Goal: Share content: Share content

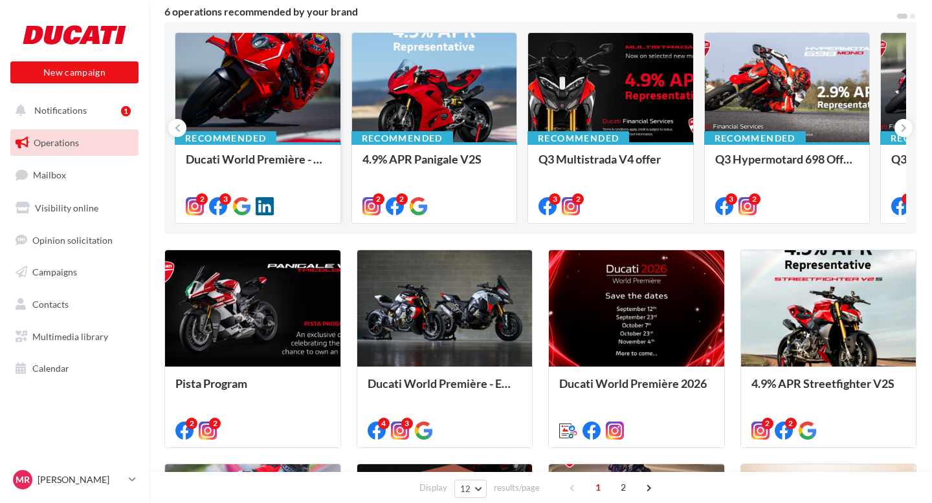
scroll to position [118, 0]
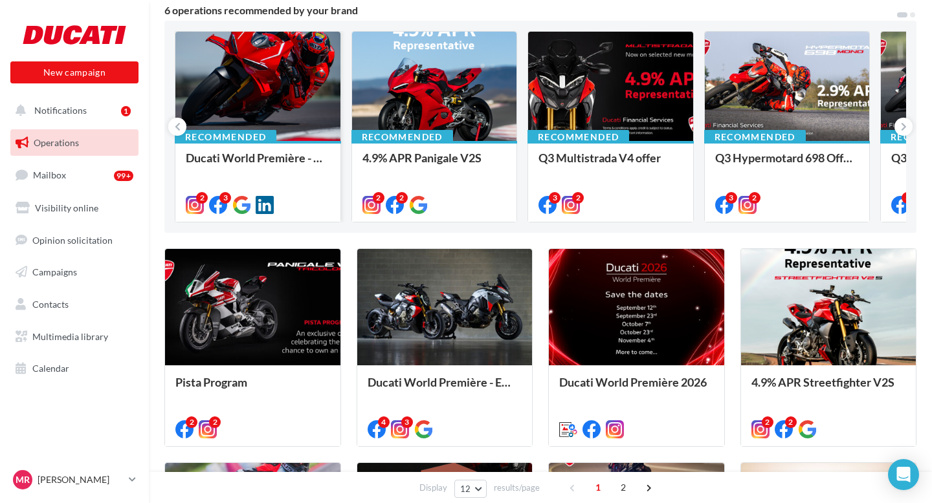
click at [273, 88] on div at bounding box center [257, 87] width 165 height 111
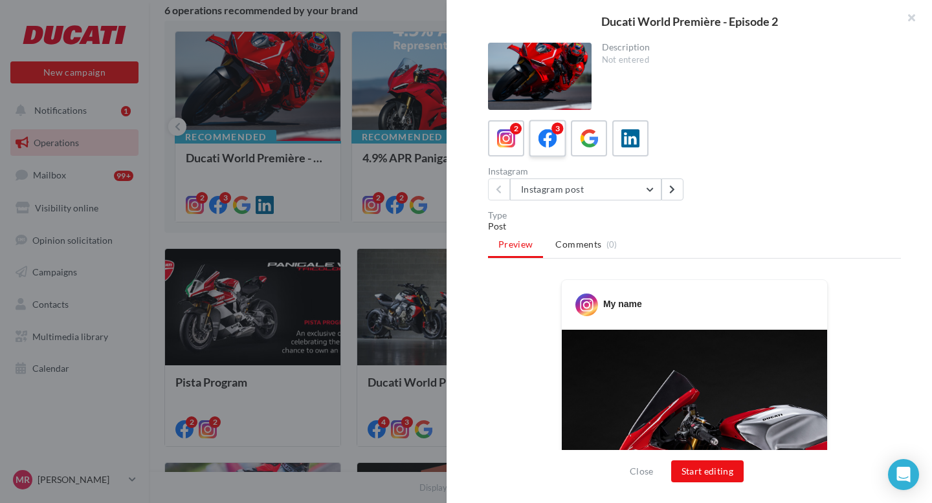
click at [546, 146] on icon at bounding box center [547, 138] width 19 height 19
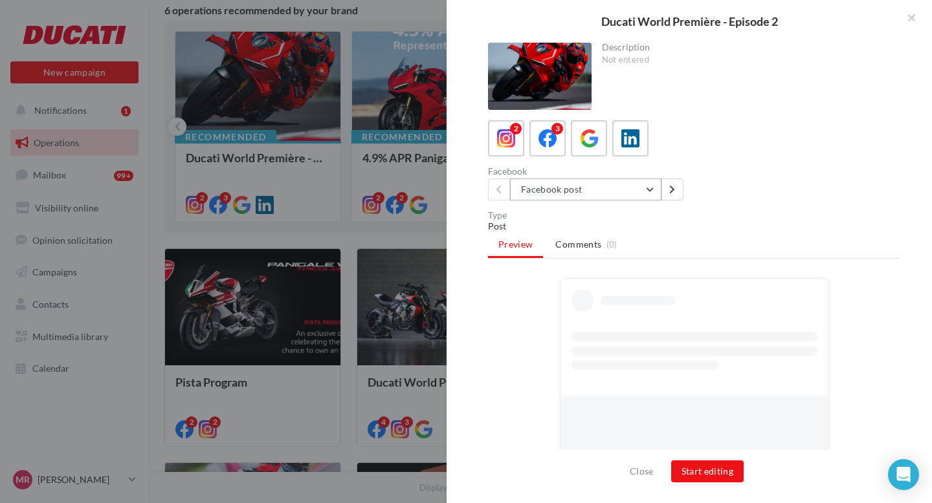
click at [581, 197] on button "Facebook post" at bounding box center [585, 190] width 151 height 22
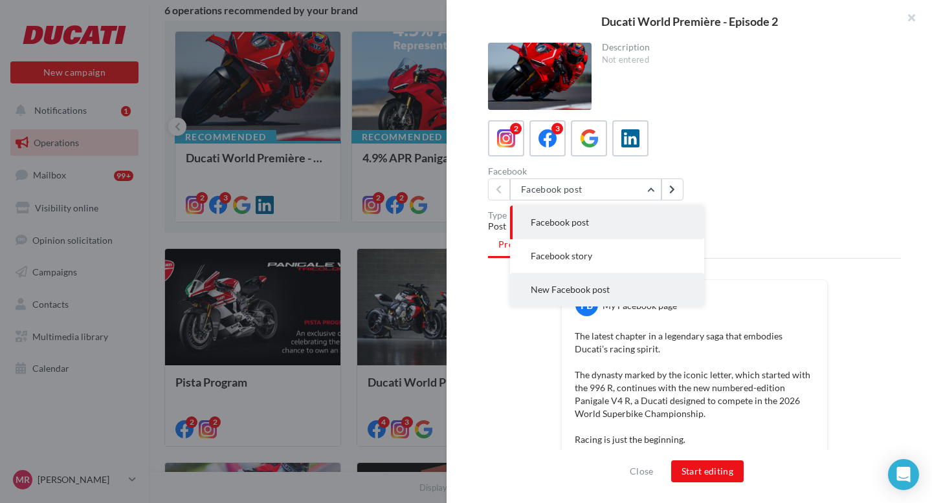
click at [586, 282] on button "New Facebook post" at bounding box center [607, 290] width 194 height 34
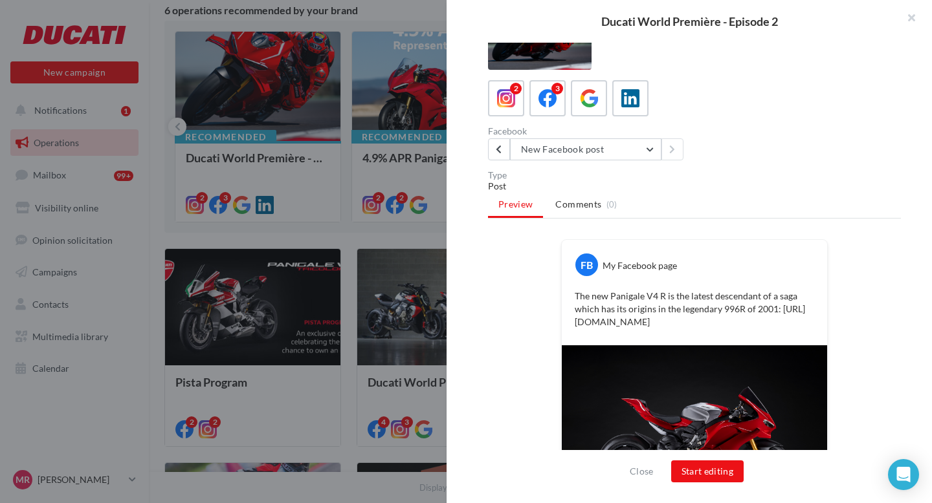
scroll to position [0, 0]
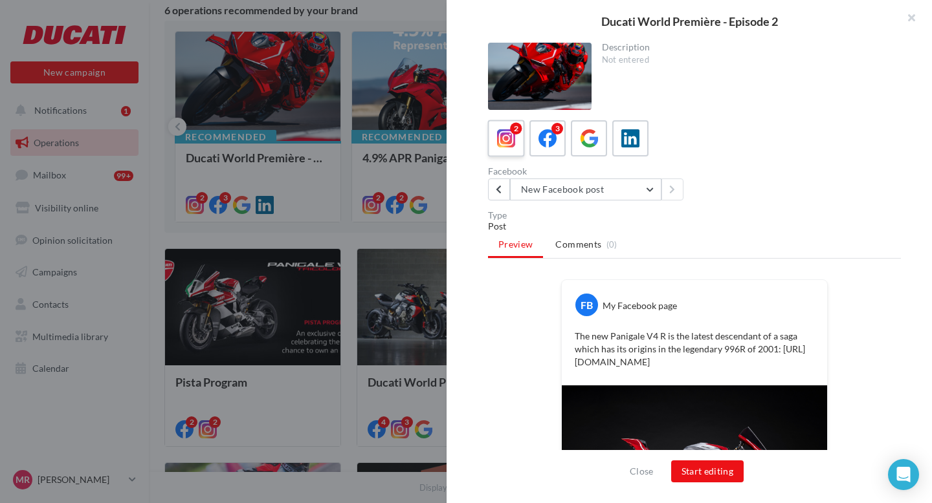
click at [514, 138] on icon at bounding box center [506, 138] width 19 height 19
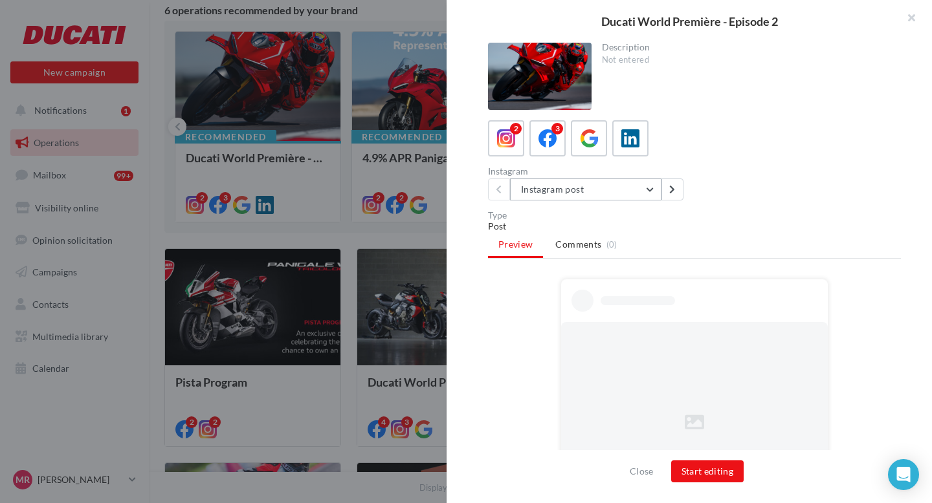
click at [588, 186] on button "Instagram post" at bounding box center [585, 190] width 151 height 22
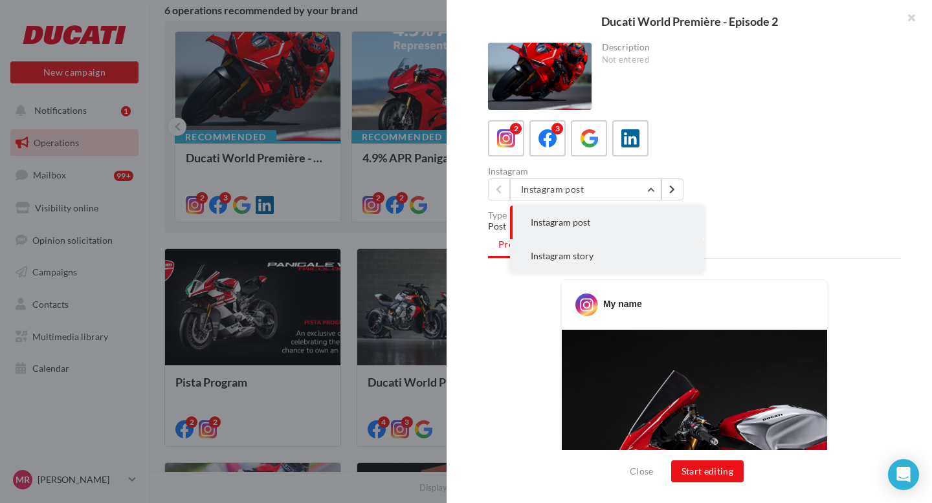
click at [575, 254] on span "Instagram story" at bounding box center [562, 255] width 63 height 11
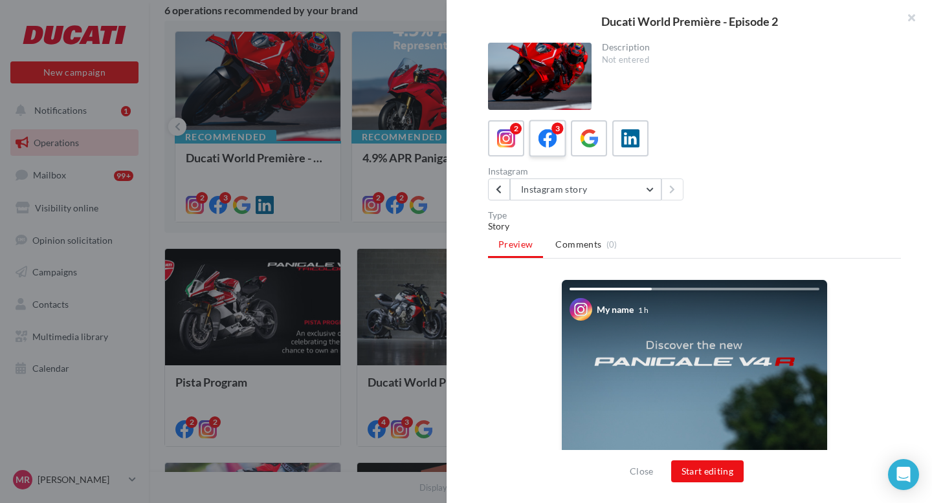
click at [549, 143] on icon at bounding box center [547, 138] width 19 height 19
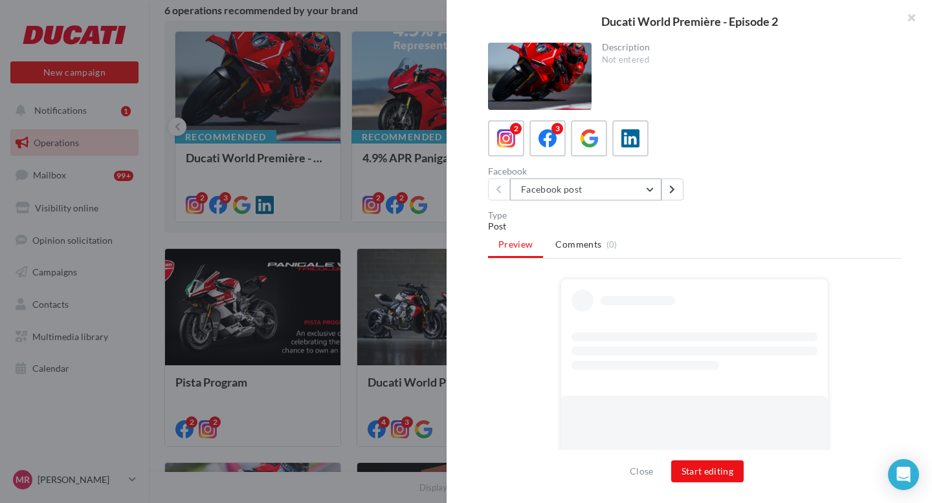
click at [562, 191] on button "Facebook post" at bounding box center [585, 190] width 151 height 22
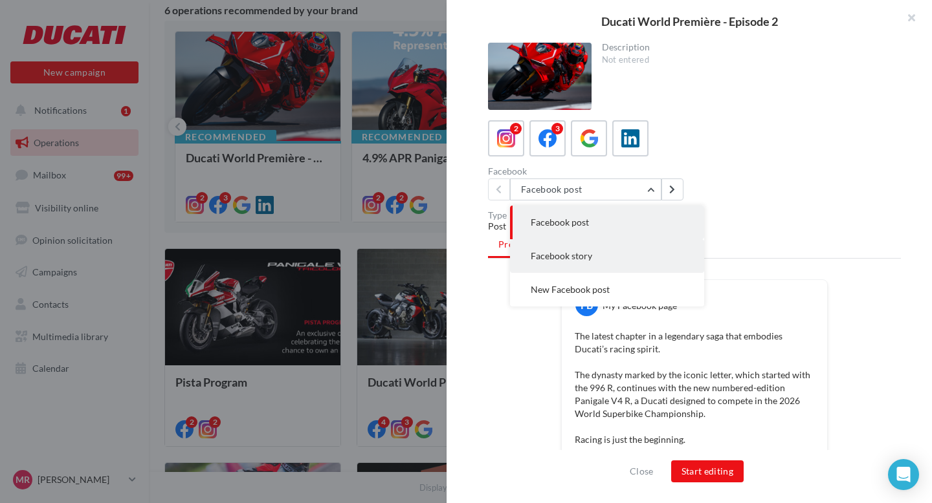
click at [561, 248] on button "Facebook story" at bounding box center [607, 256] width 194 height 34
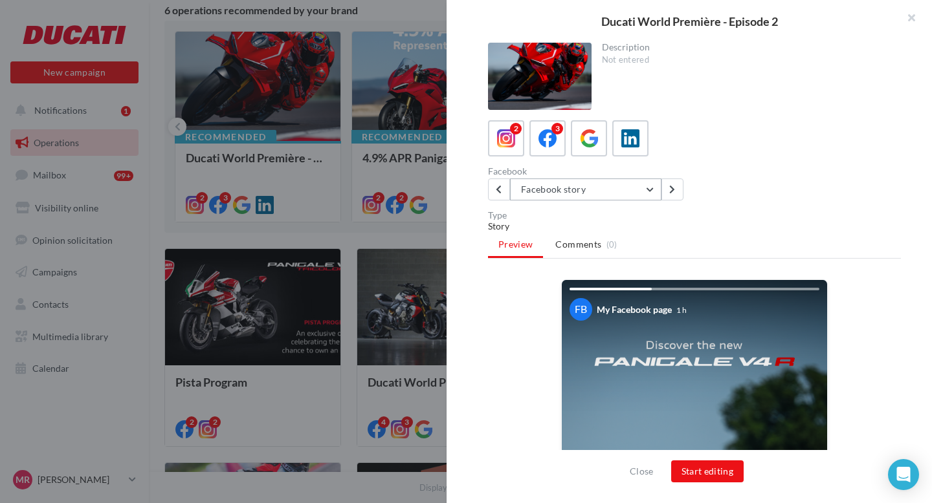
click at [551, 187] on button "Facebook story" at bounding box center [585, 190] width 151 height 22
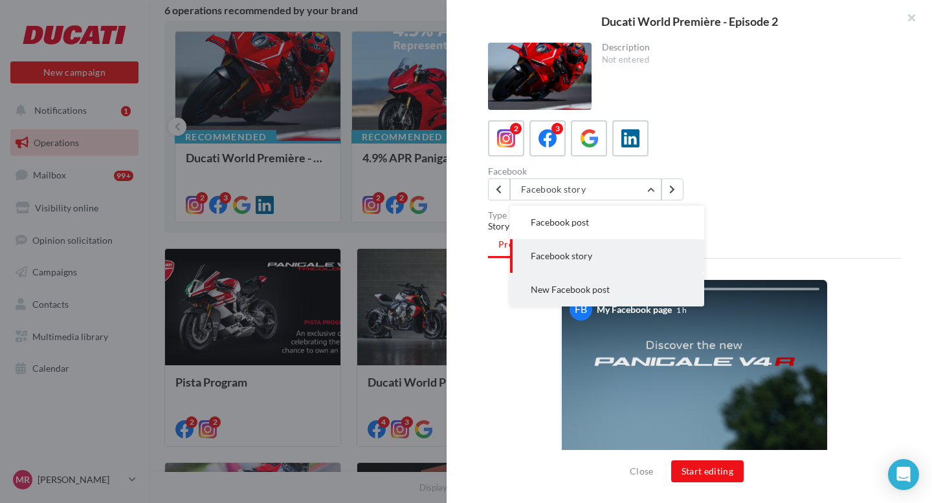
click at [547, 285] on span "New Facebook post" at bounding box center [570, 289] width 79 height 11
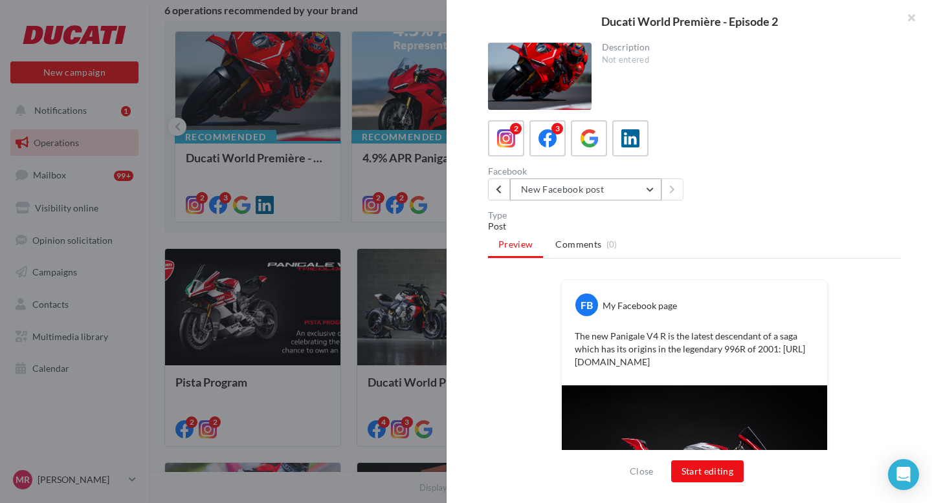
click at [566, 197] on button "New Facebook post" at bounding box center [585, 190] width 151 height 22
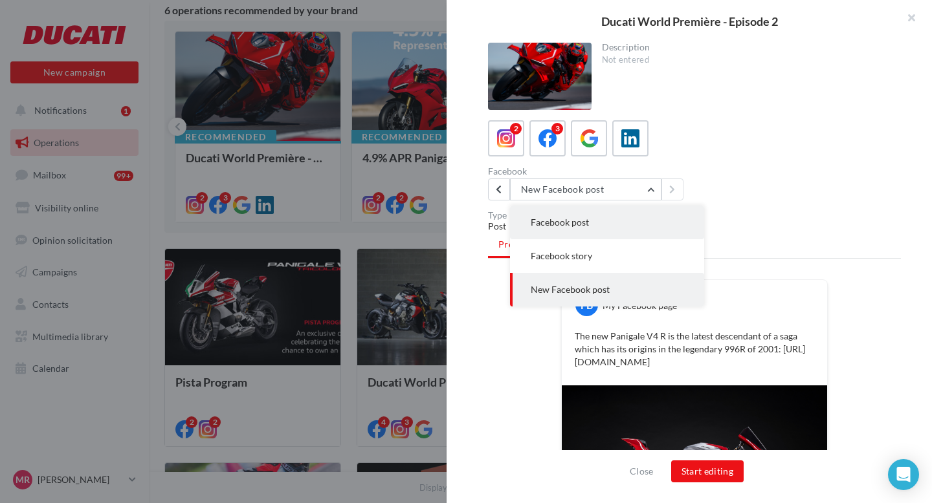
click at [562, 228] on button "Facebook post" at bounding box center [607, 223] width 194 height 34
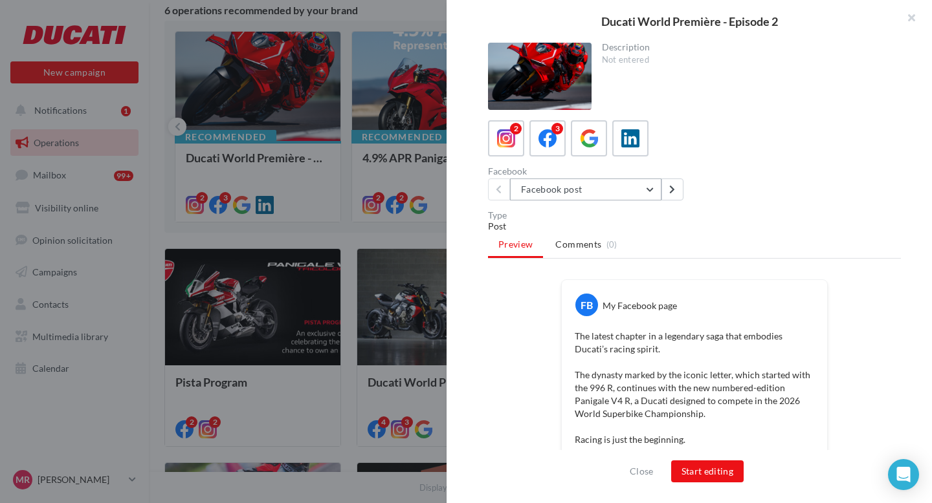
click at [597, 194] on button "Facebook post" at bounding box center [585, 190] width 151 height 22
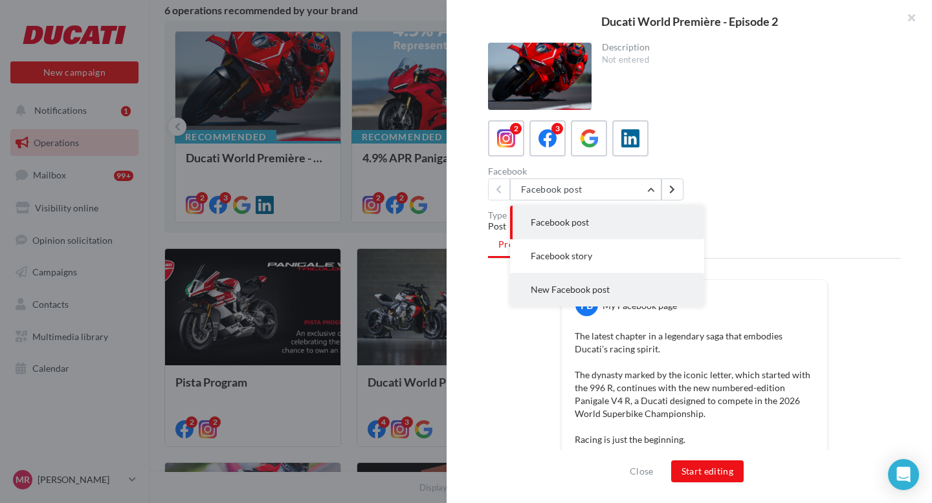
click at [572, 288] on span "New Facebook post" at bounding box center [570, 289] width 79 height 11
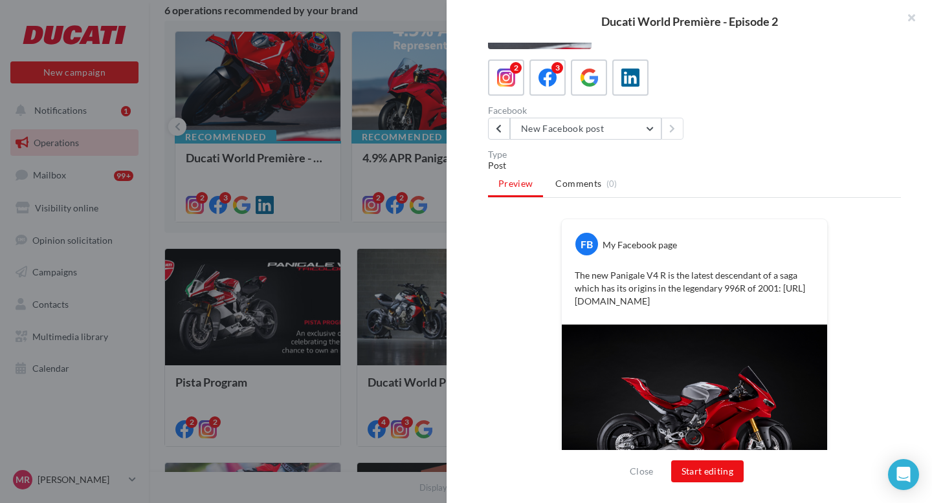
scroll to position [131, 0]
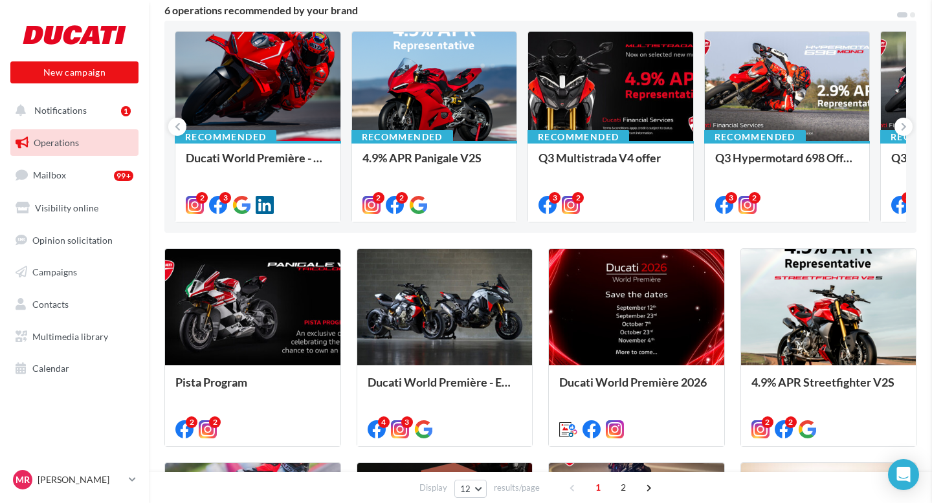
click at [287, 87] on div at bounding box center [257, 87] width 165 height 111
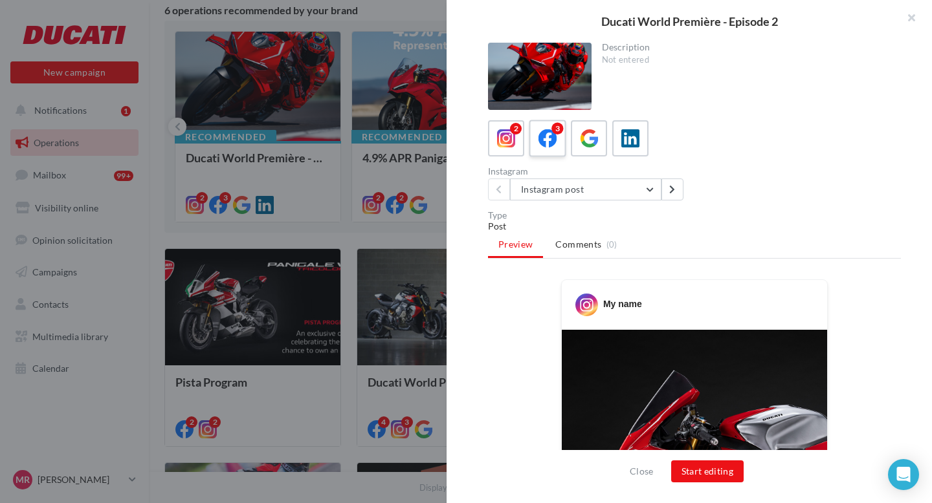
click at [557, 141] on div "3" at bounding box center [548, 139] width 24 height 24
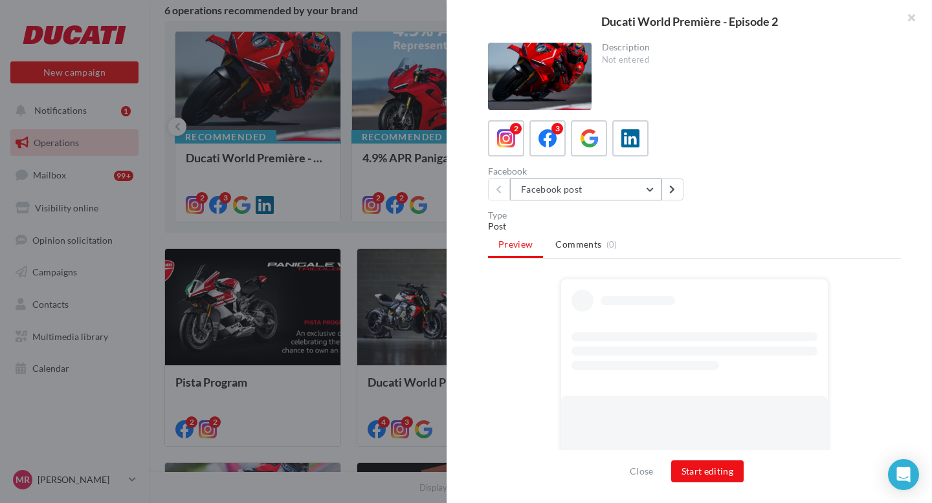
click at [578, 188] on button "Facebook post" at bounding box center [585, 190] width 151 height 22
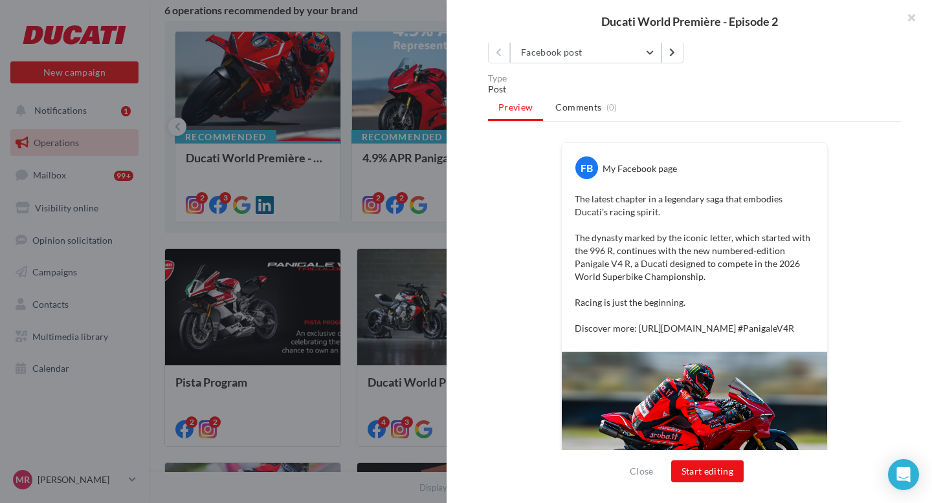
scroll to position [0, 0]
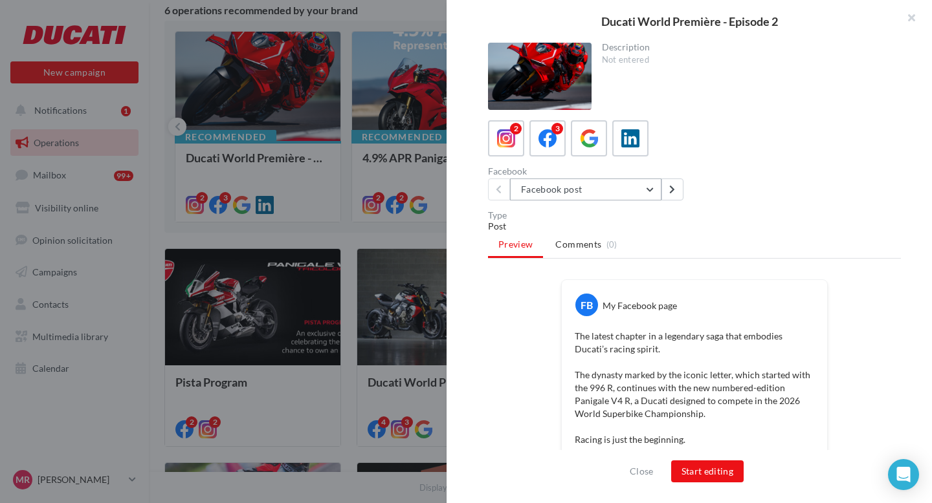
click at [557, 195] on button "Facebook post" at bounding box center [585, 190] width 151 height 22
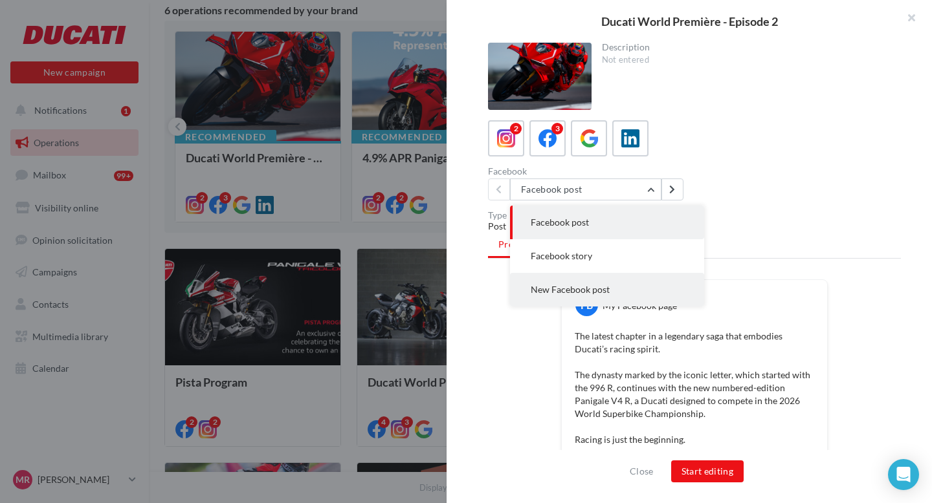
click at [558, 281] on button "New Facebook post" at bounding box center [607, 290] width 194 height 34
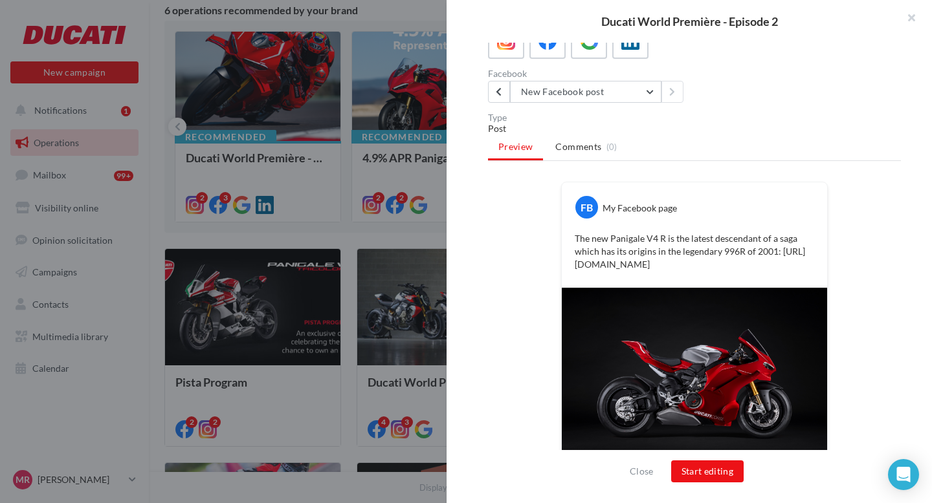
scroll to position [131, 0]
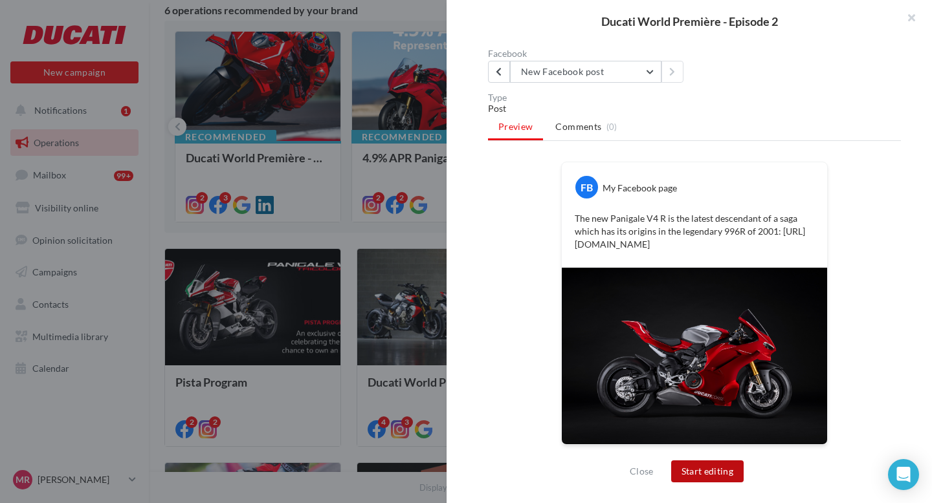
click at [717, 474] on button "Start editing" at bounding box center [707, 472] width 73 height 22
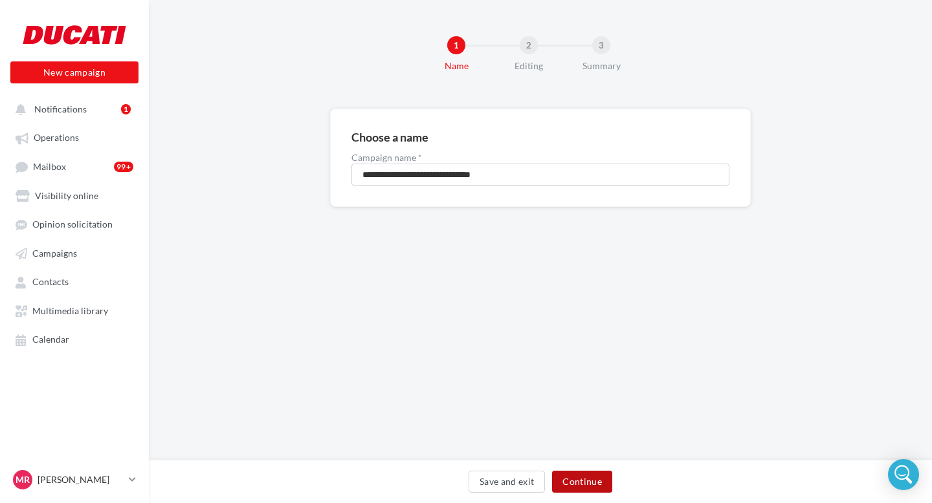
click at [583, 475] on button "Continue" at bounding box center [582, 482] width 60 height 22
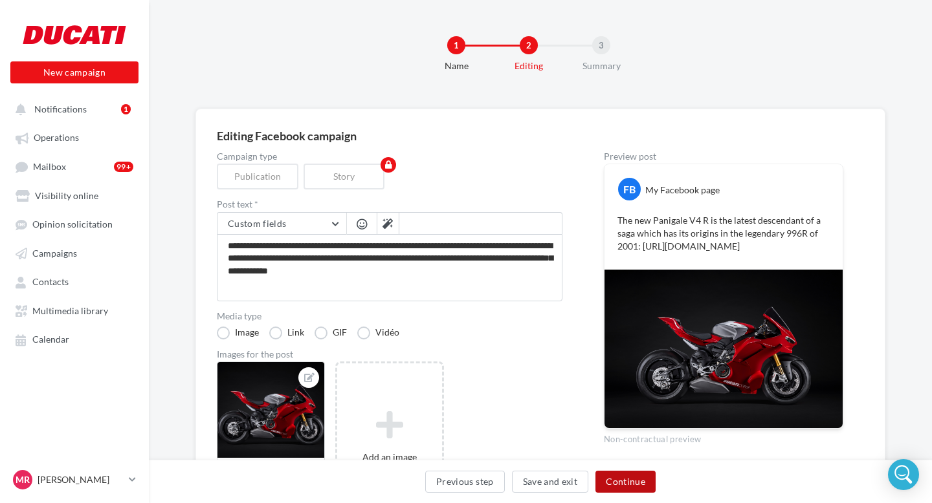
click at [622, 480] on button "Continue" at bounding box center [625, 482] width 60 height 22
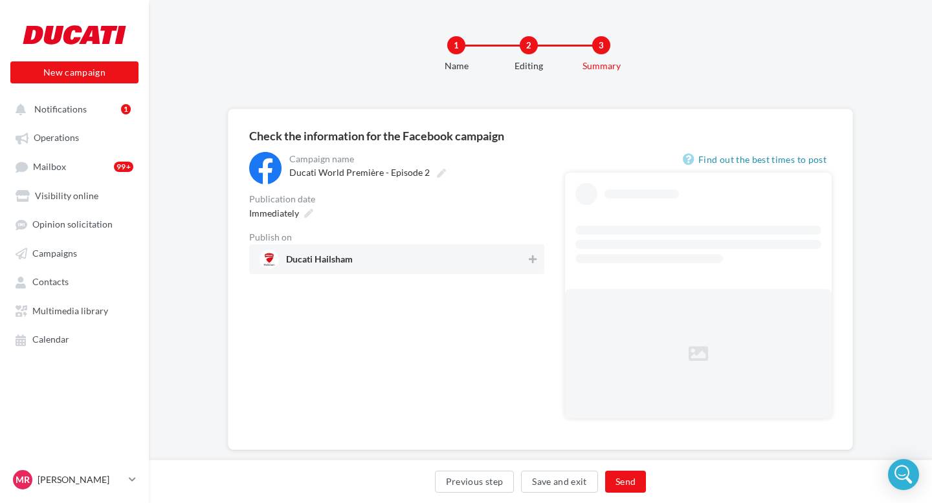
click at [539, 260] on div "Ducati Hailsham" at bounding box center [396, 260] width 295 height 30
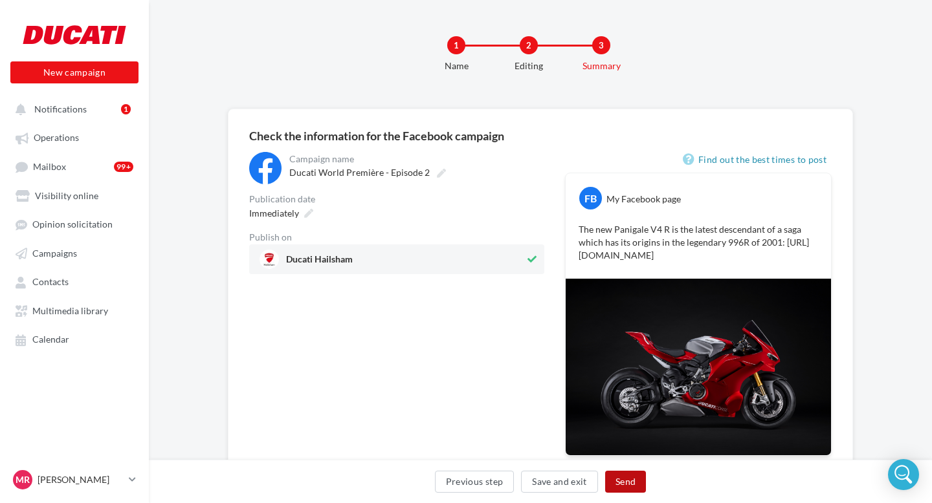
click at [635, 486] on button "Send" at bounding box center [625, 482] width 41 height 22
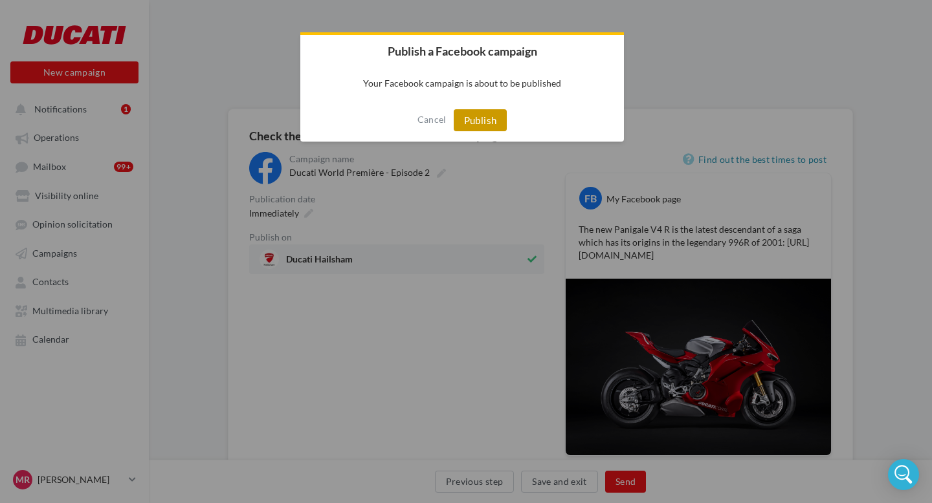
click at [482, 120] on button "Publish" at bounding box center [481, 120] width 54 height 22
